Goal: Information Seeking & Learning: Learn about a topic

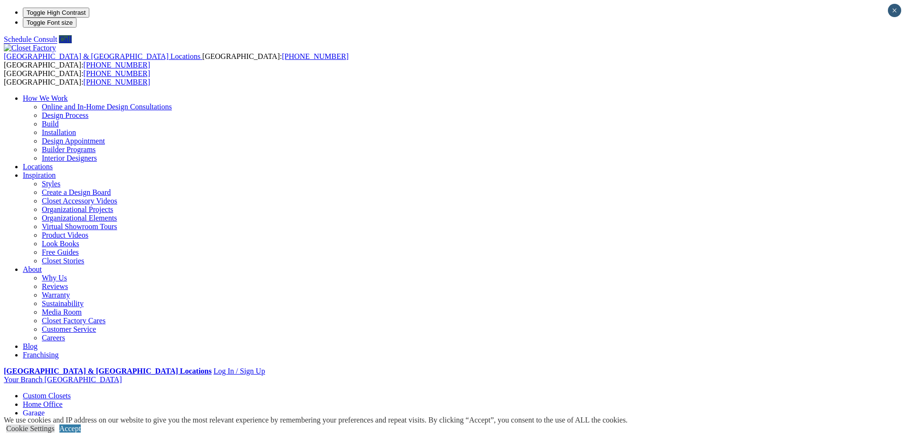
drag, startPoint x: 0, startPoint y: 0, endPoint x: 363, endPoint y: 42, distance: 365.4
click at [45, 409] on link "Garage" at bounding box center [34, 413] width 22 height 8
click at [81, 424] on link "Accept" at bounding box center [69, 428] width 21 height 8
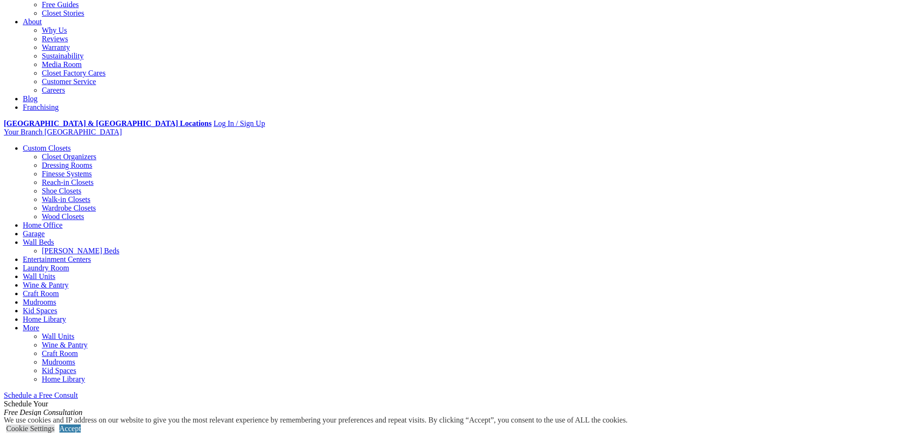
scroll to position [48, 0]
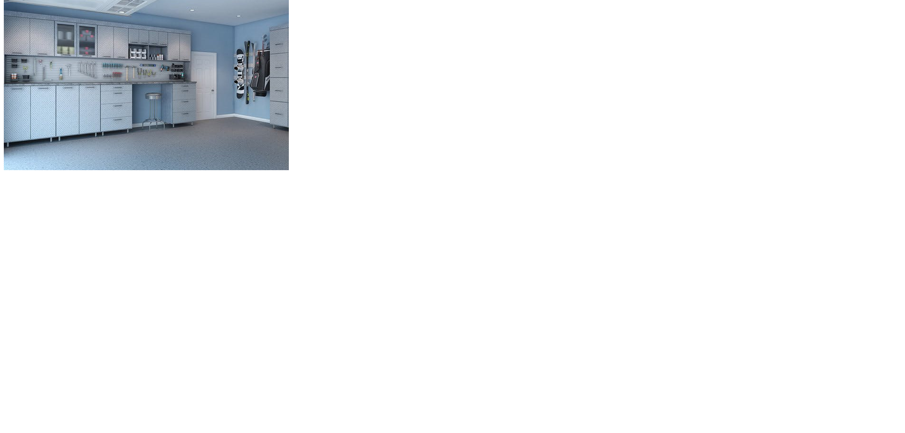
scroll to position [950, 0]
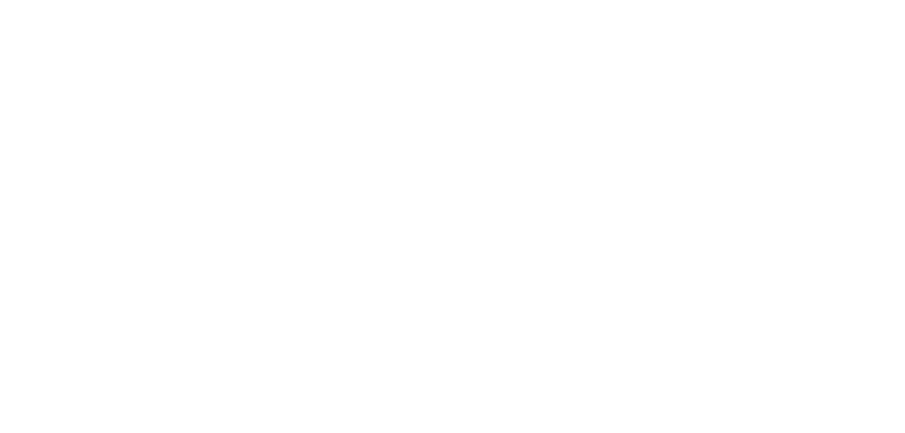
scroll to position [1140, 0]
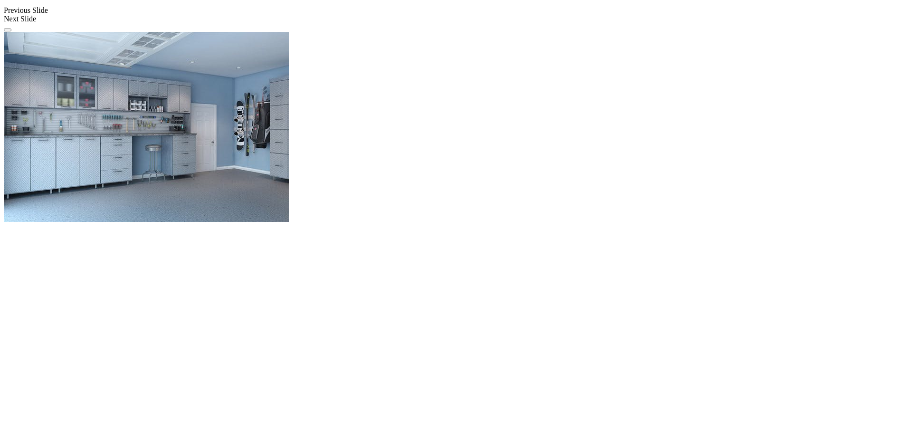
scroll to position [849, 0]
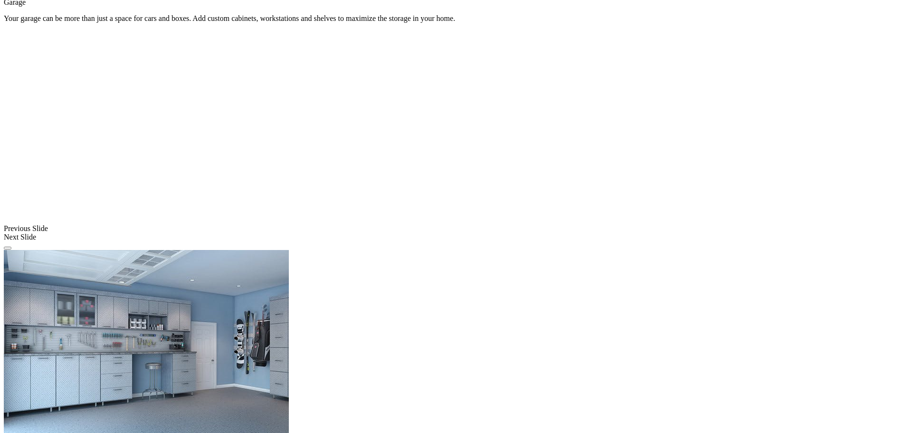
scroll to position [469, 0]
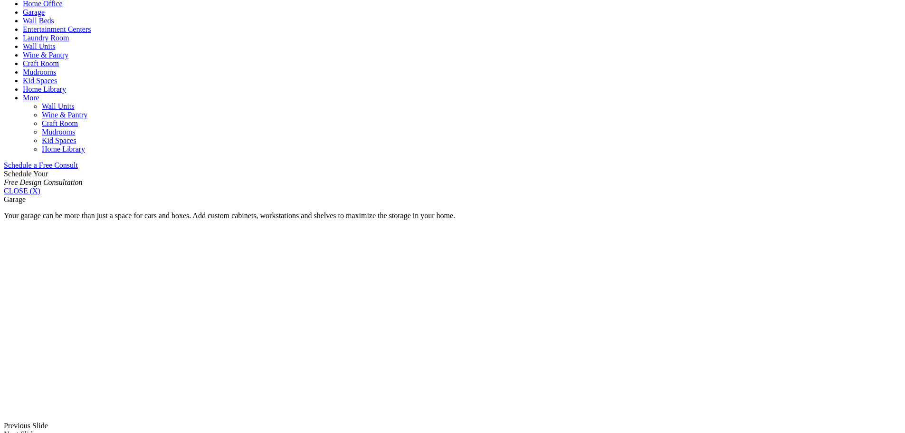
click at [66, 85] on link "Home Library" at bounding box center [44, 89] width 43 height 8
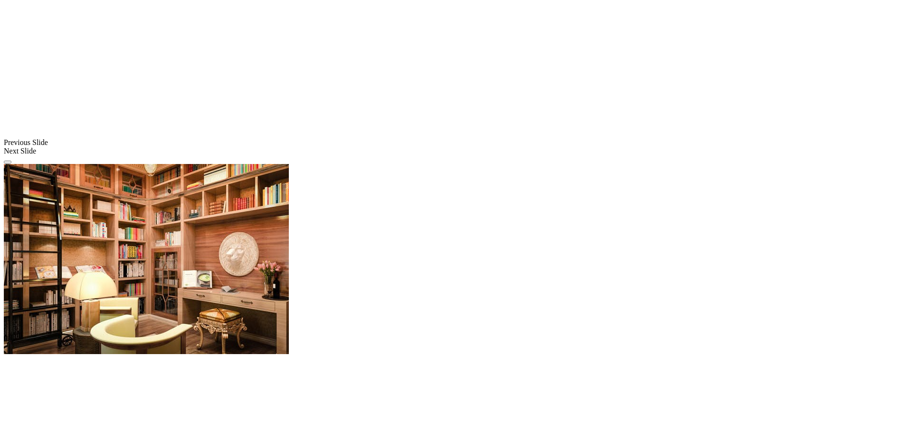
scroll to position [760, 0]
